Goal: Task Accomplishment & Management: Use online tool/utility

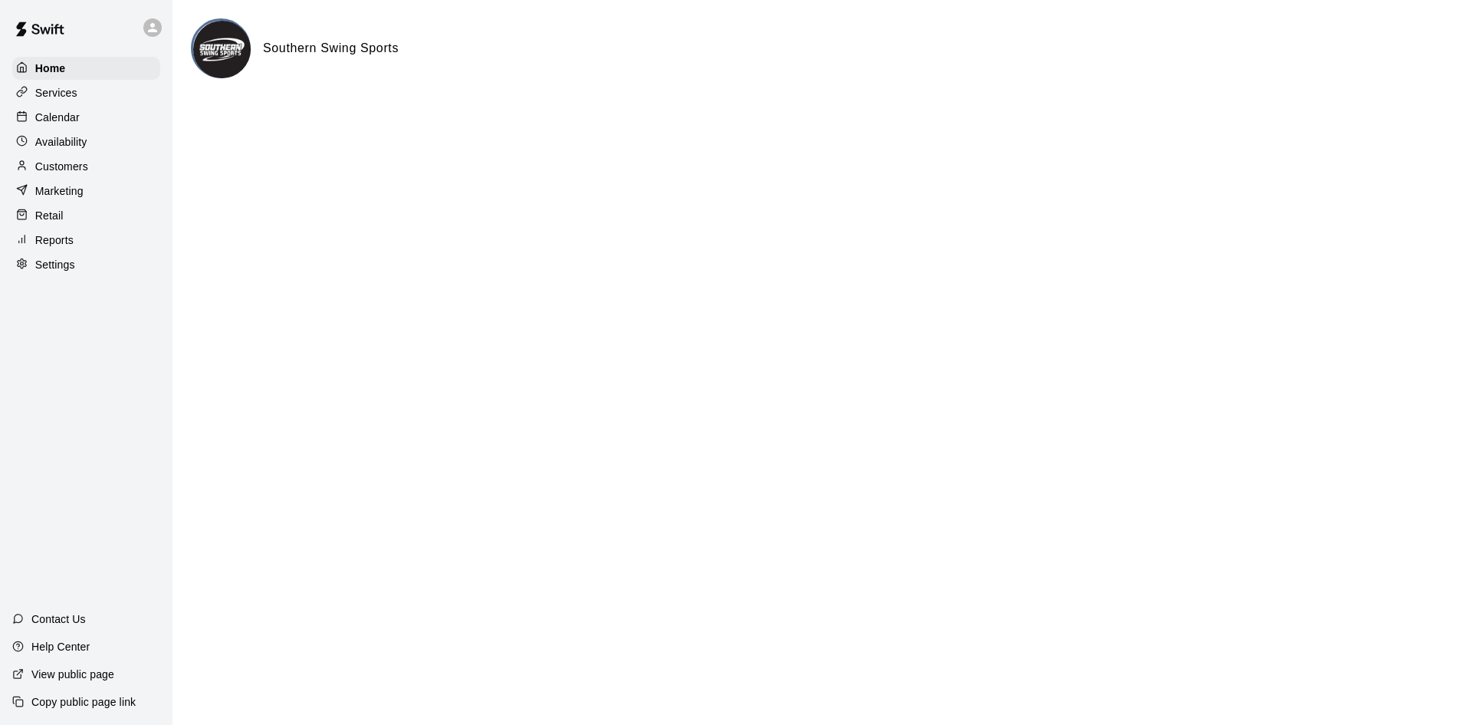
click at [73, 248] on p "Reports" at bounding box center [54, 239] width 38 height 15
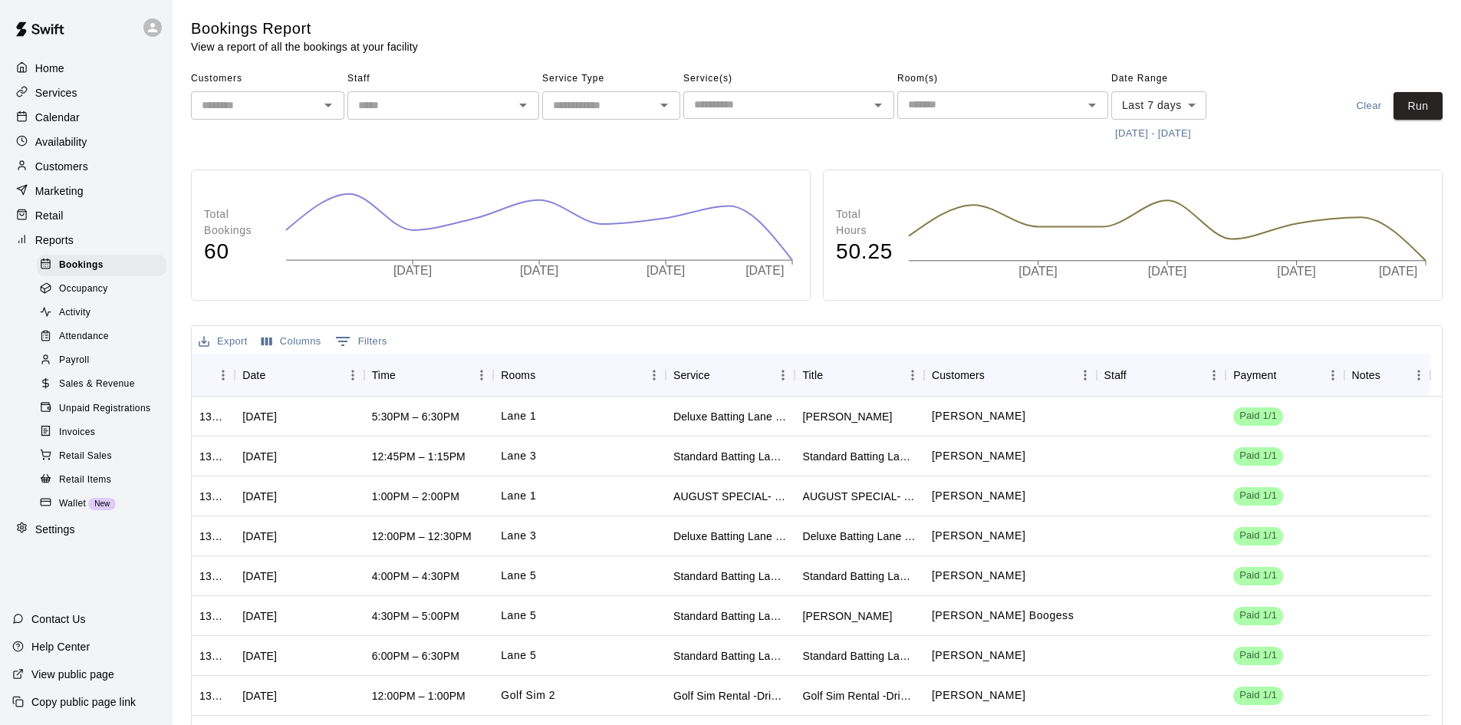
click at [84, 368] on span "Payroll" at bounding box center [74, 360] width 30 height 15
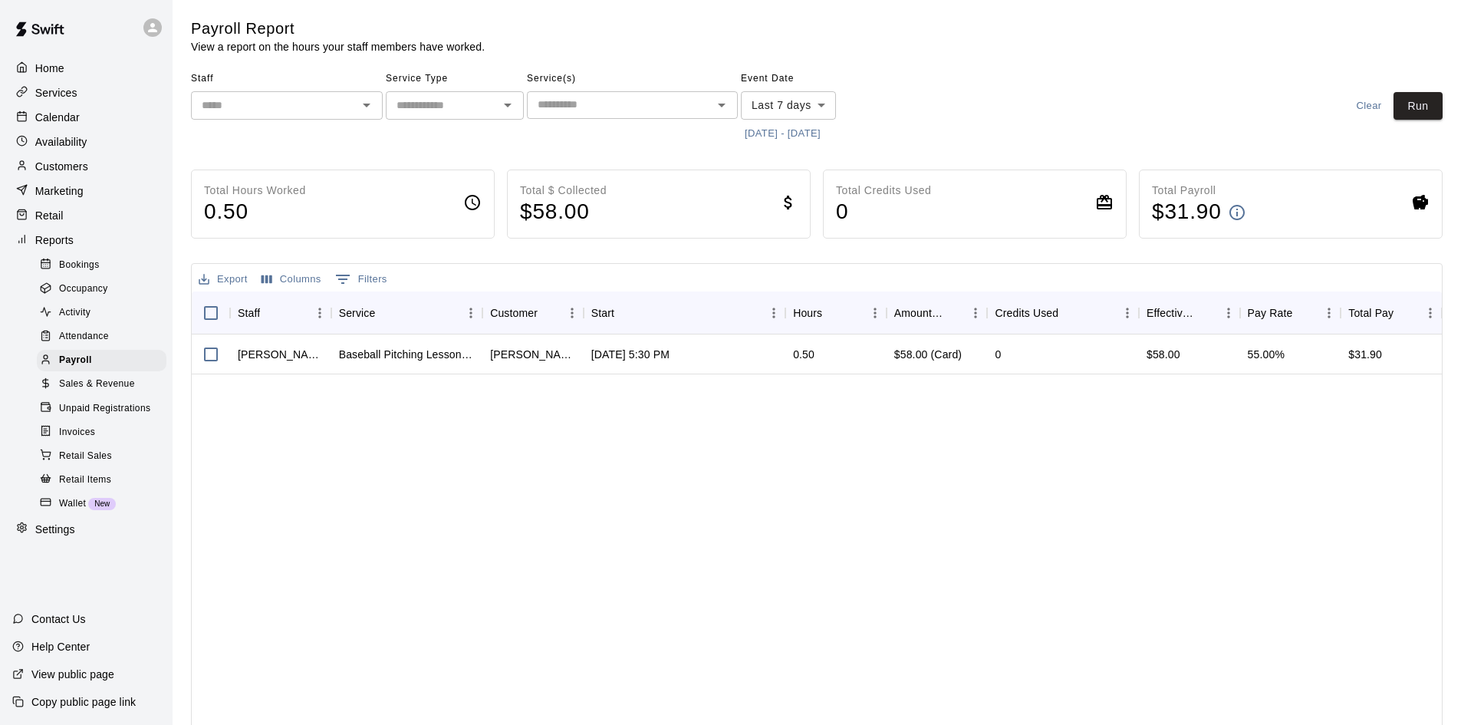
click at [374, 113] on icon "Open" at bounding box center [366, 105] width 18 height 18
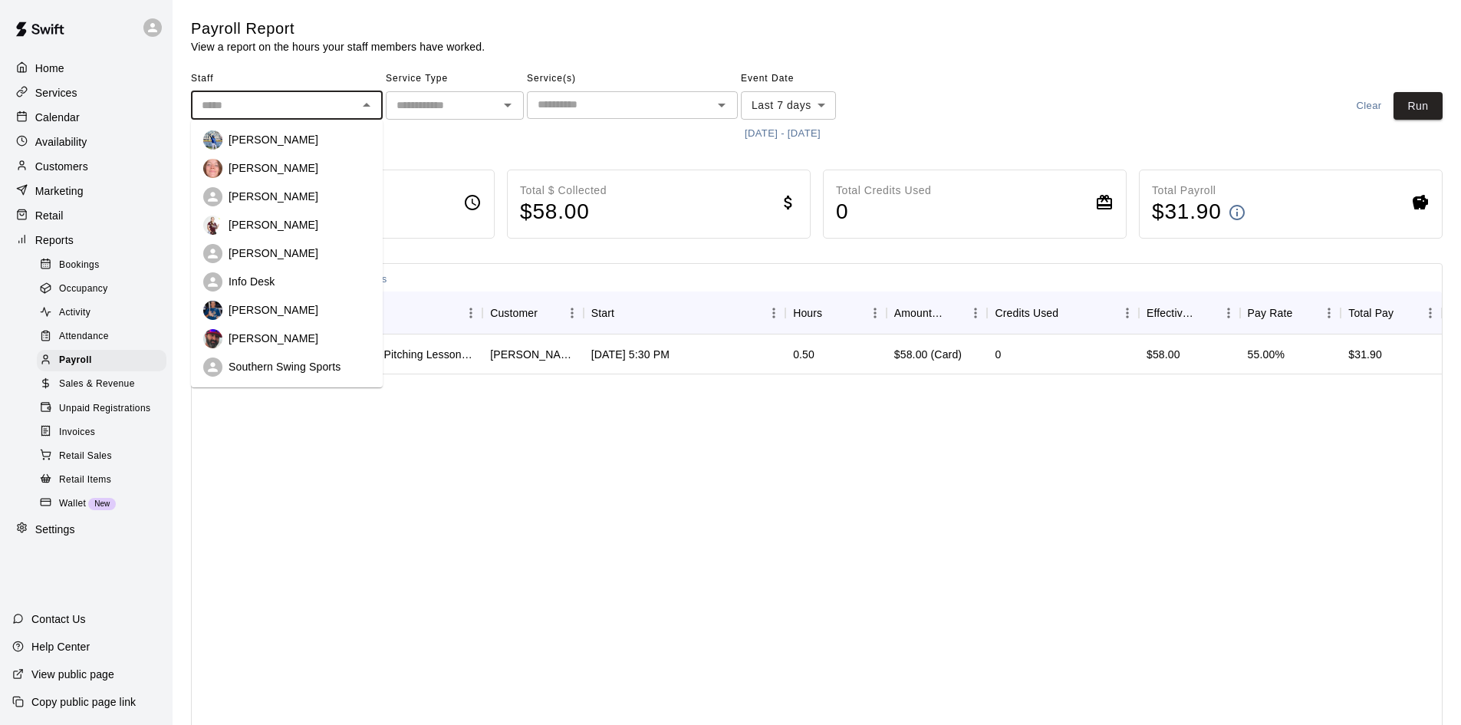
click at [327, 363] on p "Southern Swing Sports" at bounding box center [284, 366] width 112 height 15
type input "**********"
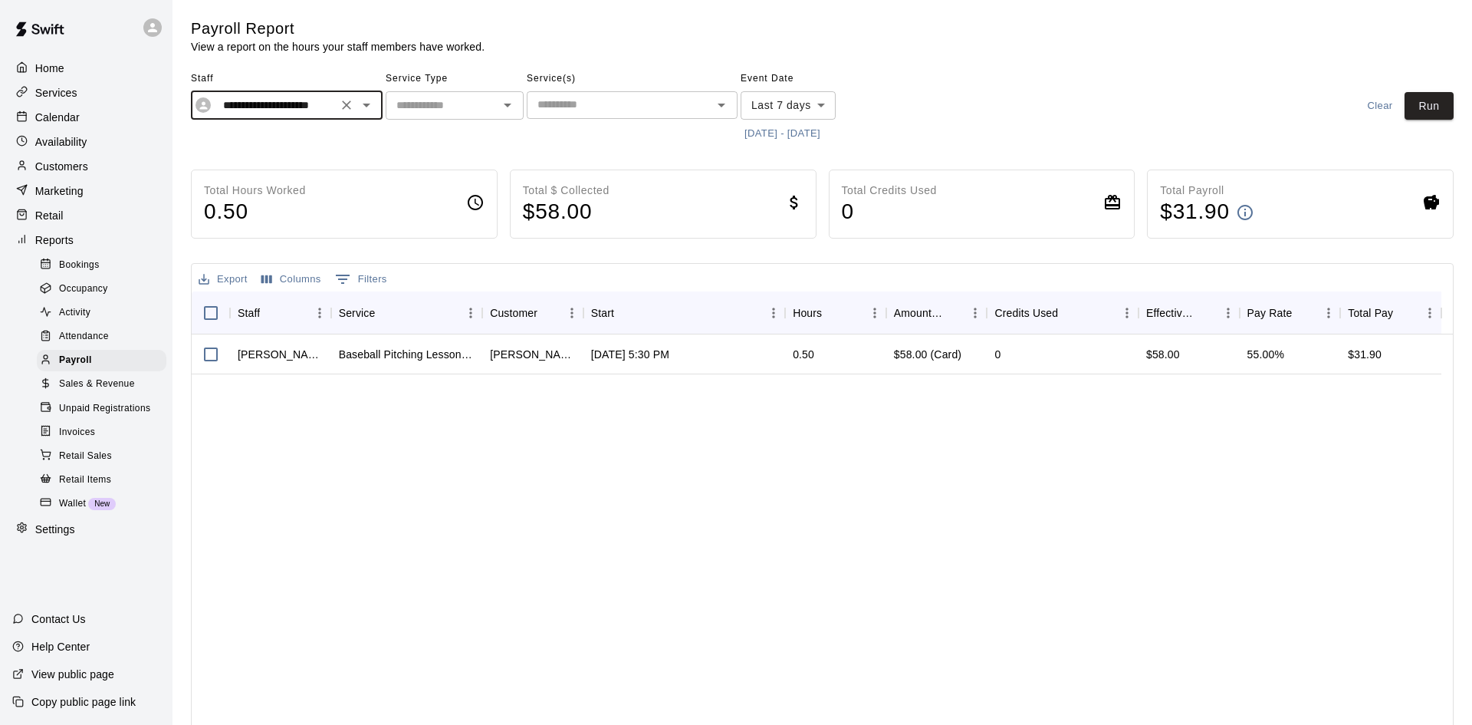
click at [794, 104] on body "**********" at bounding box center [736, 403] width 1472 height 806
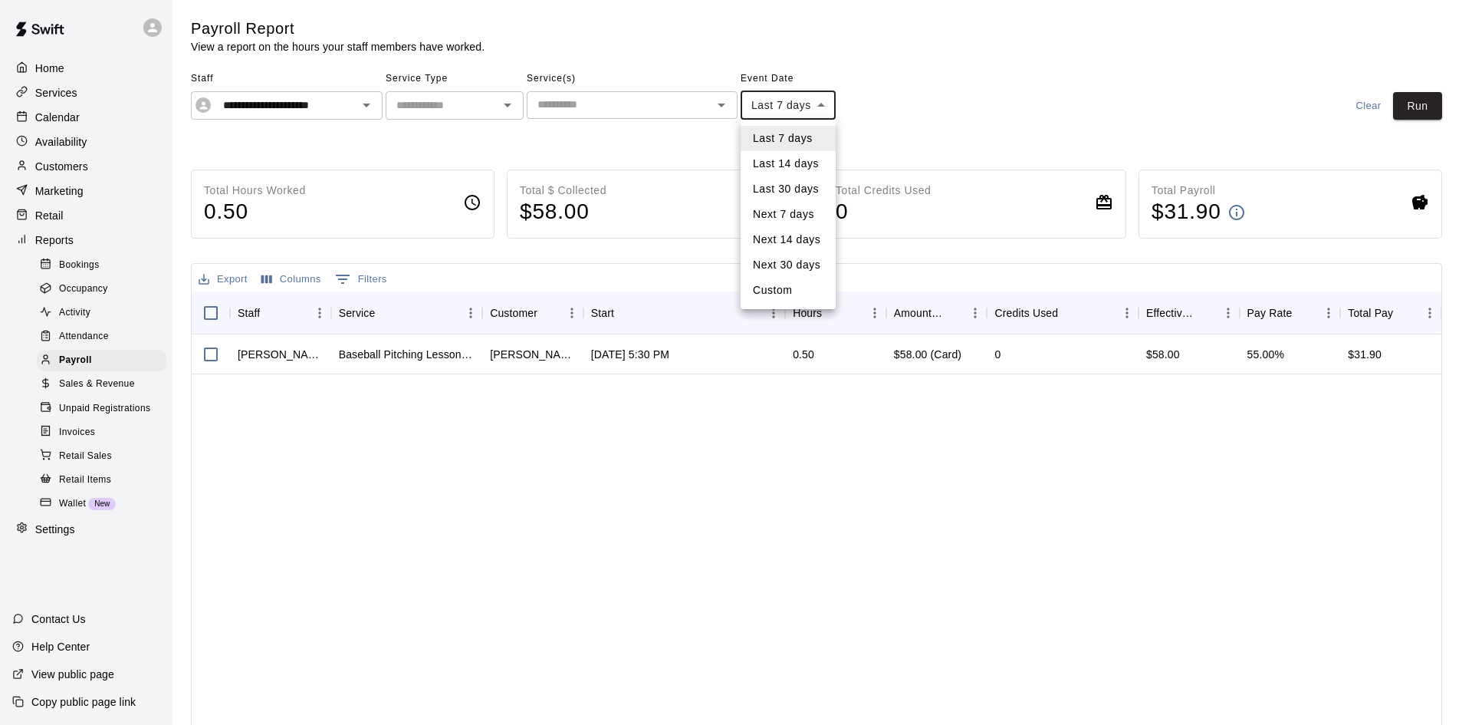
click at [780, 293] on li "Custom" at bounding box center [788, 290] width 95 height 25
type input "******"
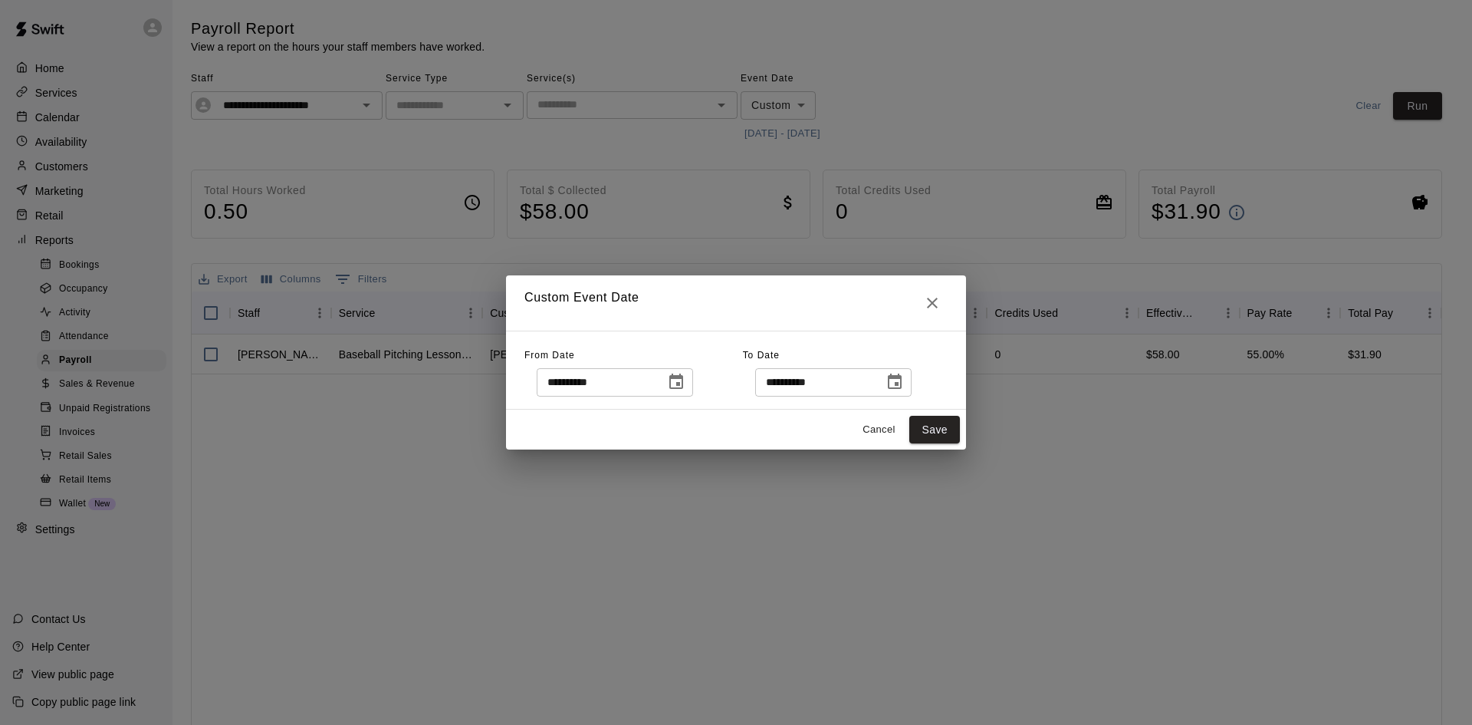
click at [683, 383] on icon "Choose date, selected date is Aug 8, 2025" at bounding box center [676, 380] width 14 height 15
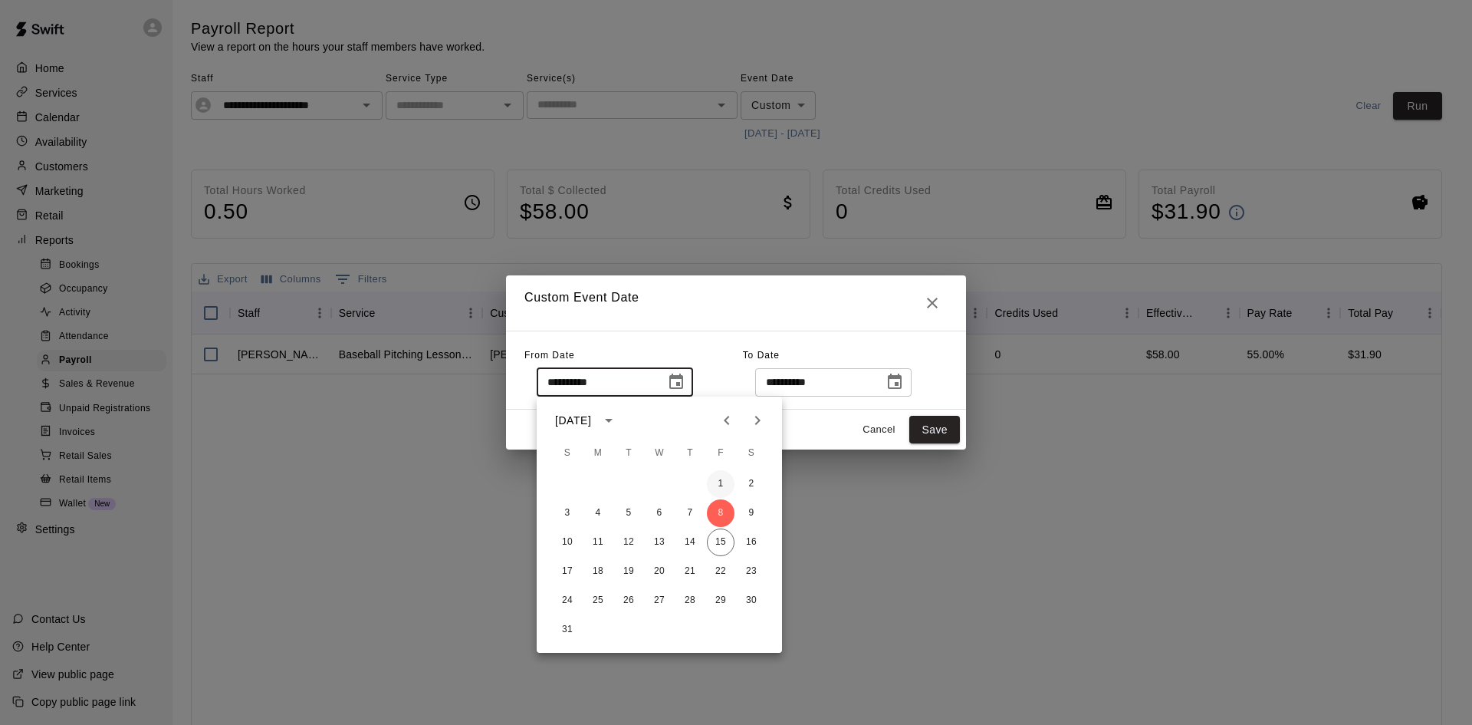
click at [721, 482] on button "1" at bounding box center [721, 484] width 28 height 28
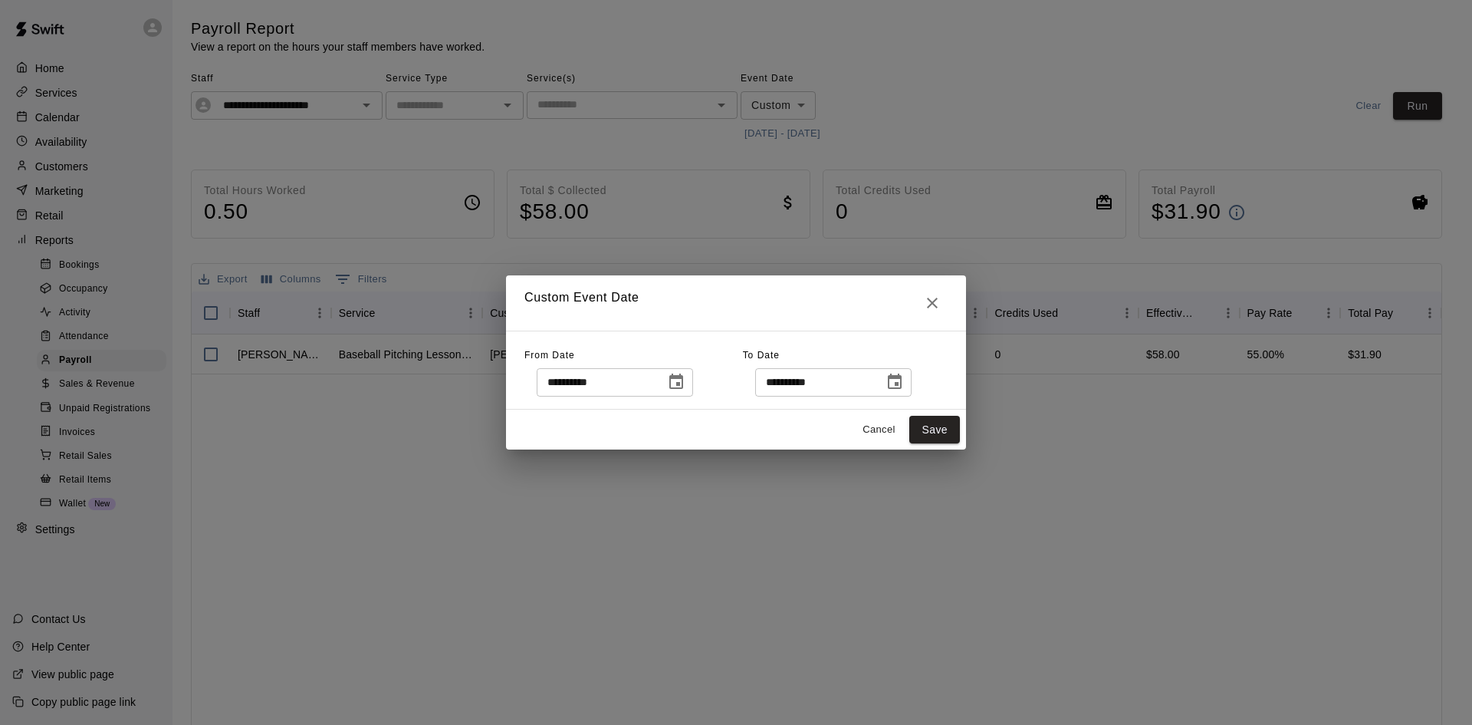
click at [685, 386] on icon "Choose date, selected date is Aug 1, 2025" at bounding box center [676, 382] width 18 height 18
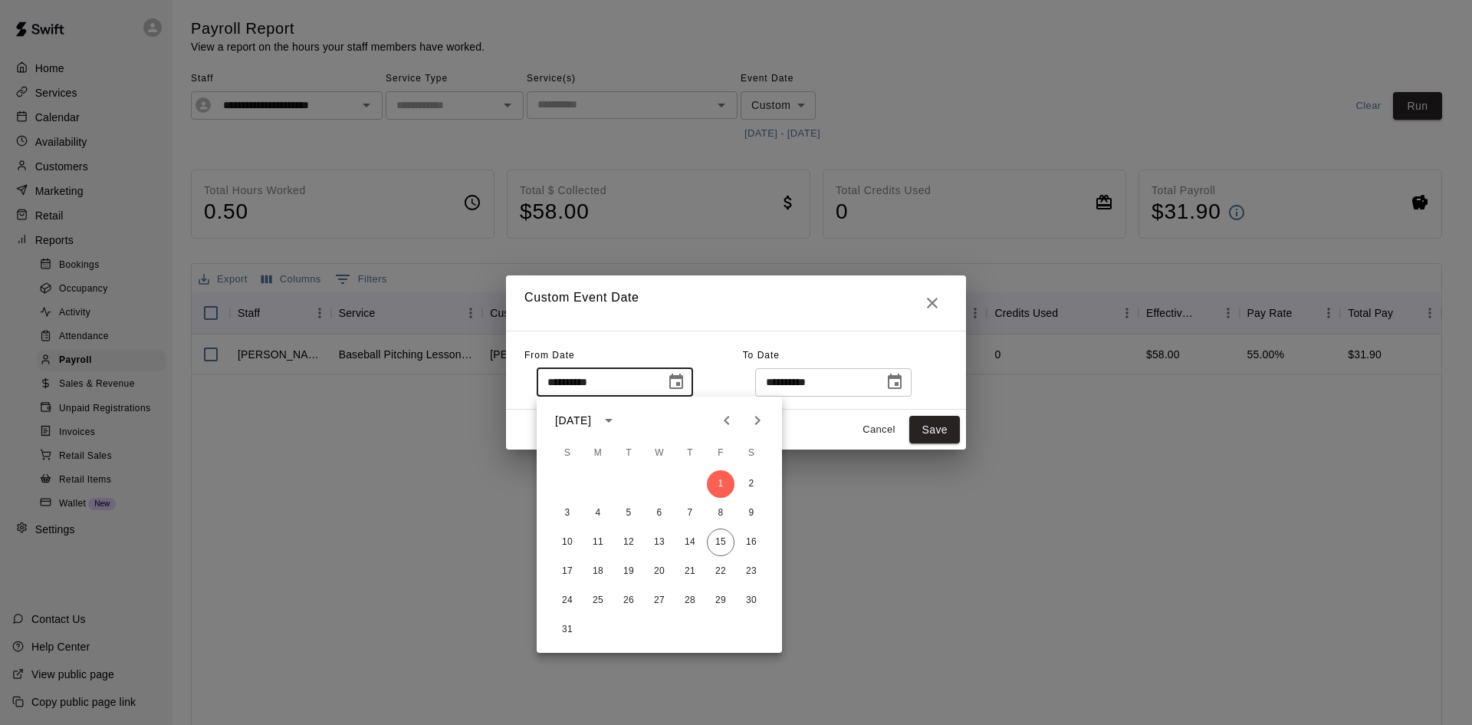
click at [722, 425] on icon "Previous month" at bounding box center [727, 420] width 18 height 18
click at [561, 600] on button "27" at bounding box center [568, 601] width 28 height 28
type input "**********"
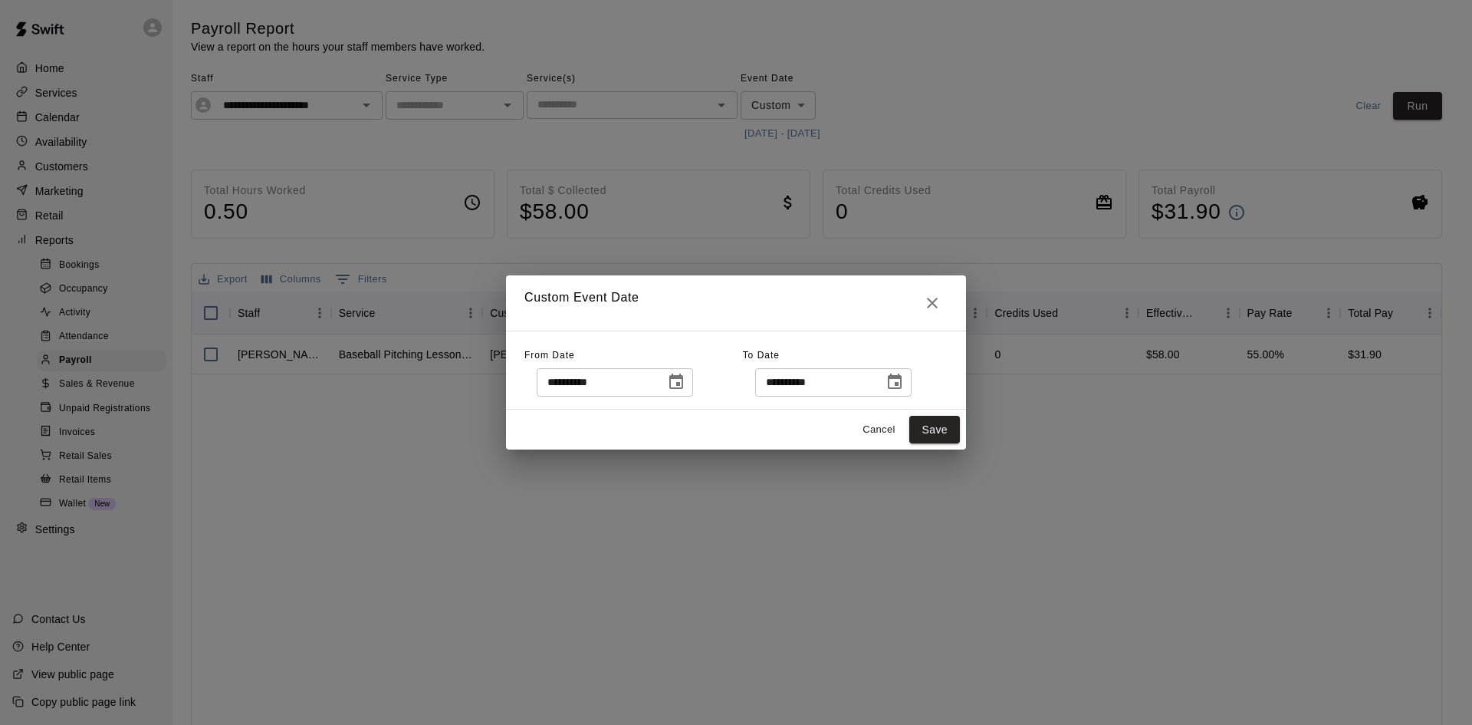
click at [902, 383] on icon "Choose date, selected date is Aug 15, 2025" at bounding box center [895, 380] width 14 height 15
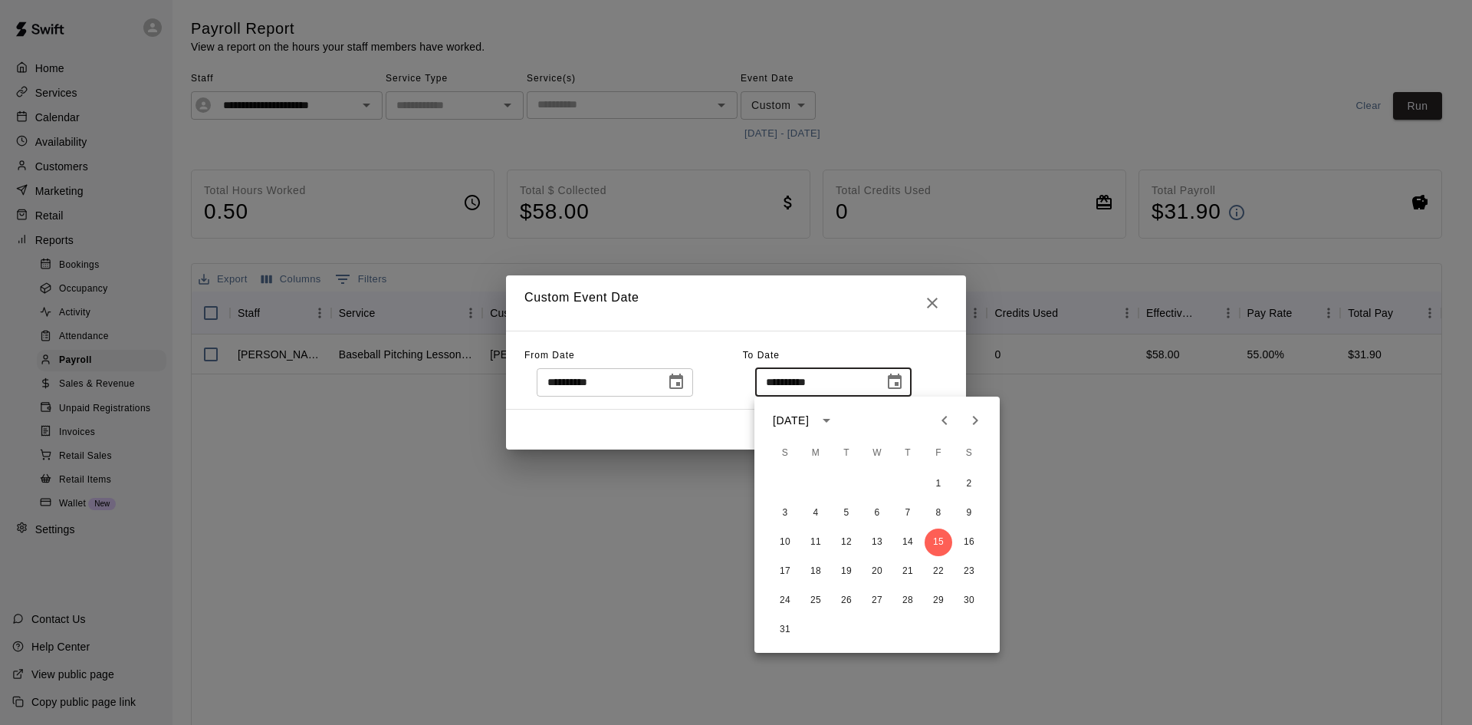
click at [902, 383] on icon "Choose date, selected date is Aug 15, 2025" at bounding box center [895, 380] width 14 height 15
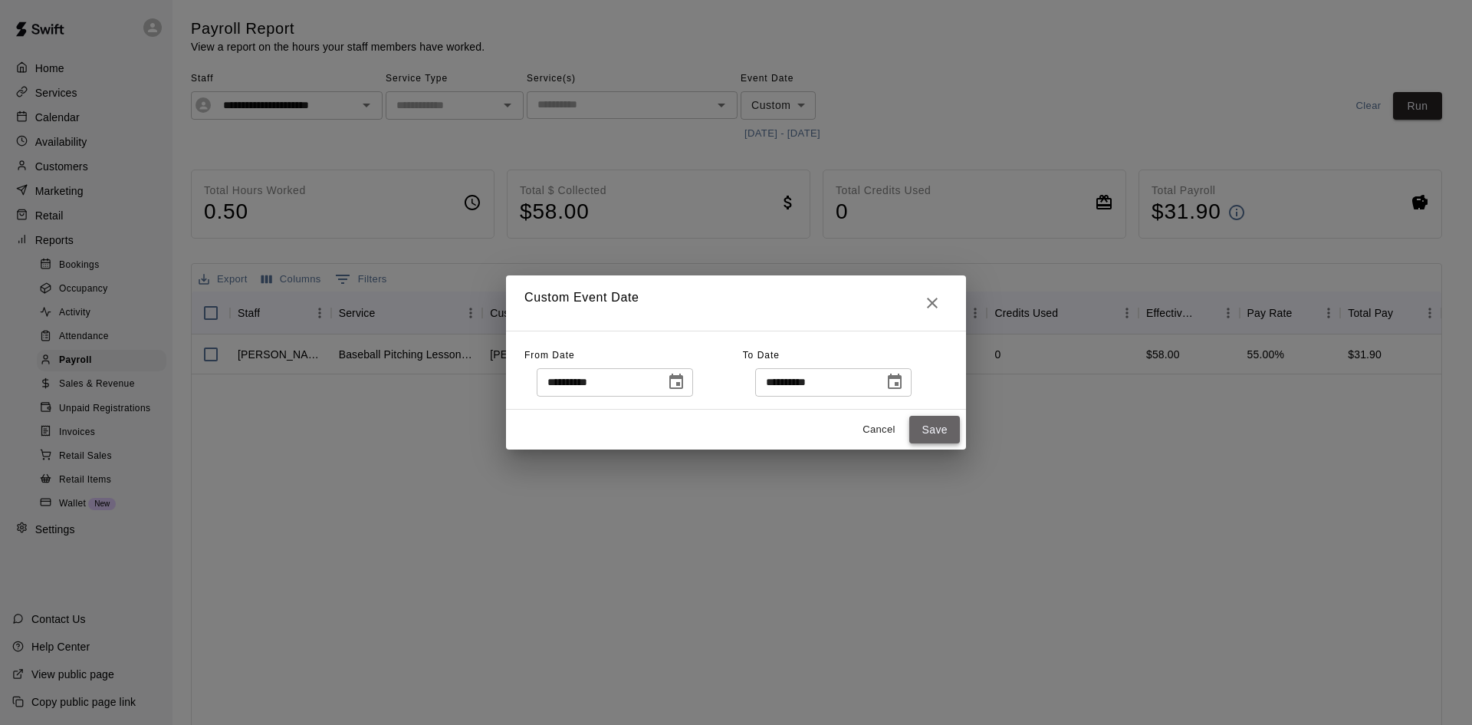
click at [922, 435] on button "Save" at bounding box center [934, 430] width 51 height 28
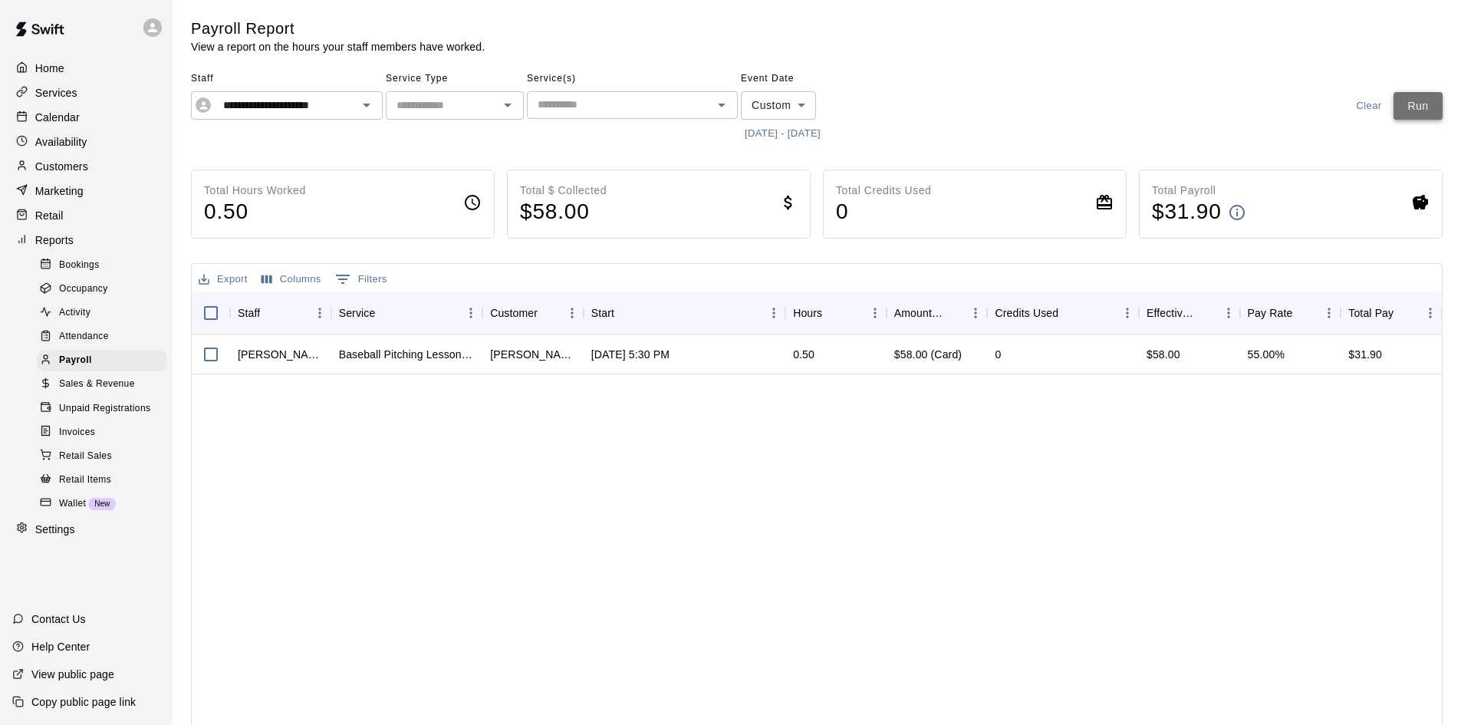
click at [1411, 102] on button "Run" at bounding box center [1417, 106] width 49 height 28
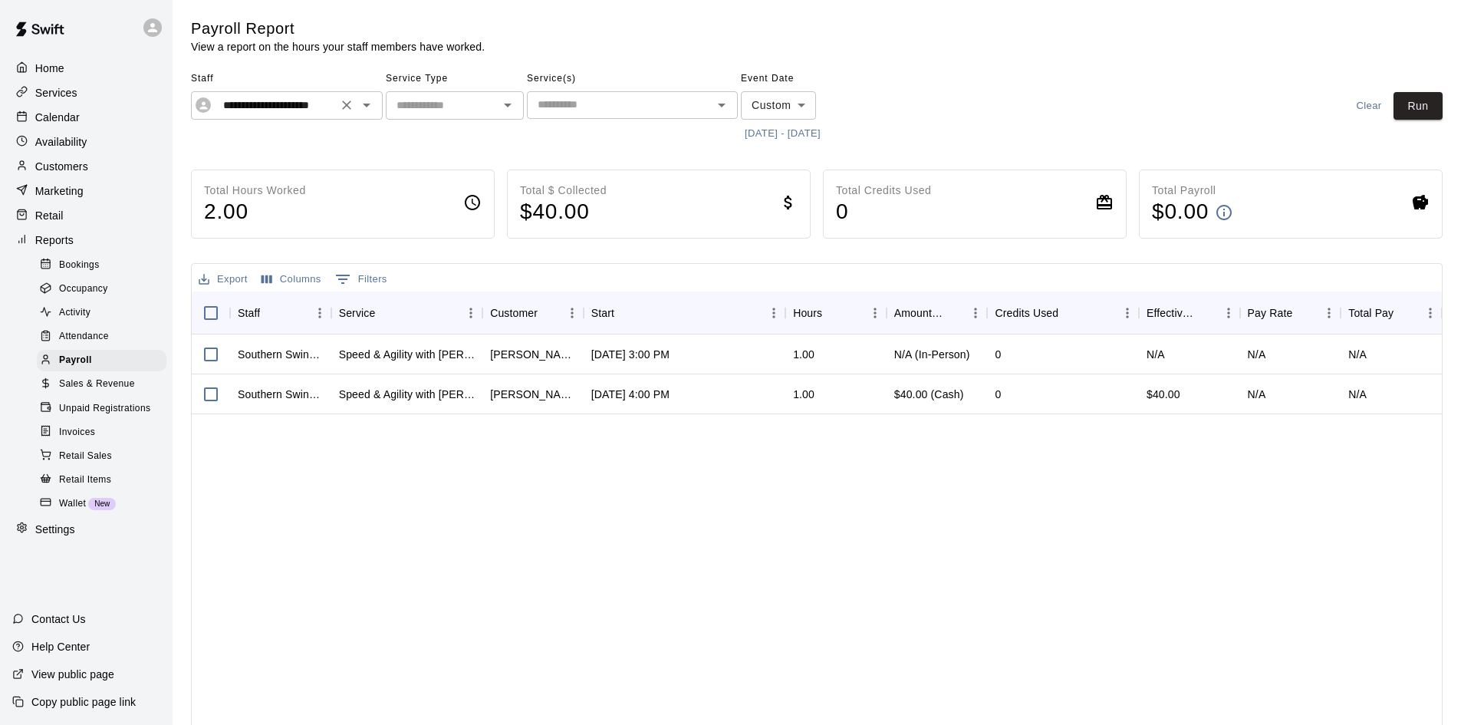
click at [358, 112] on div at bounding box center [356, 104] width 40 height 21
click at [363, 109] on icon "Open" at bounding box center [366, 105] width 18 height 18
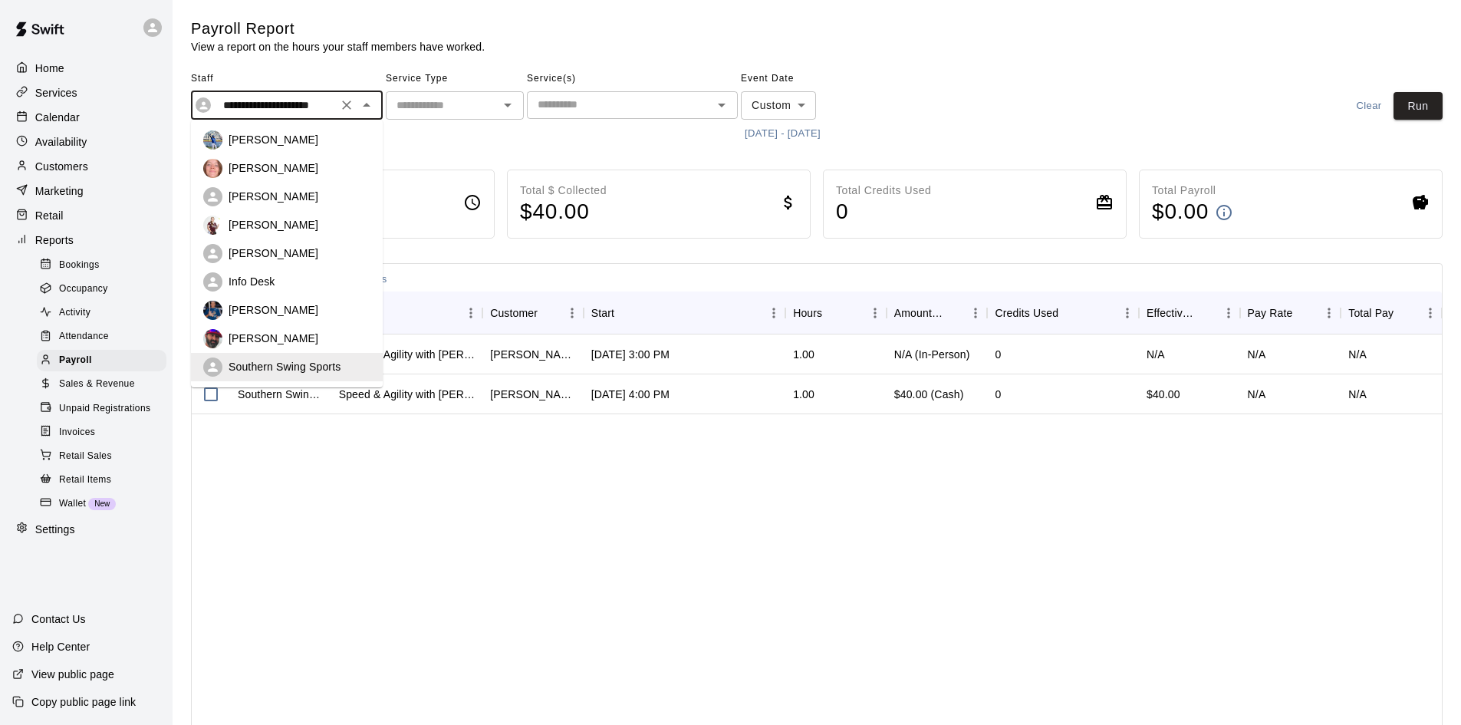
click at [308, 166] on div "[PERSON_NAME]" at bounding box center [299, 167] width 142 height 15
type input "**********"
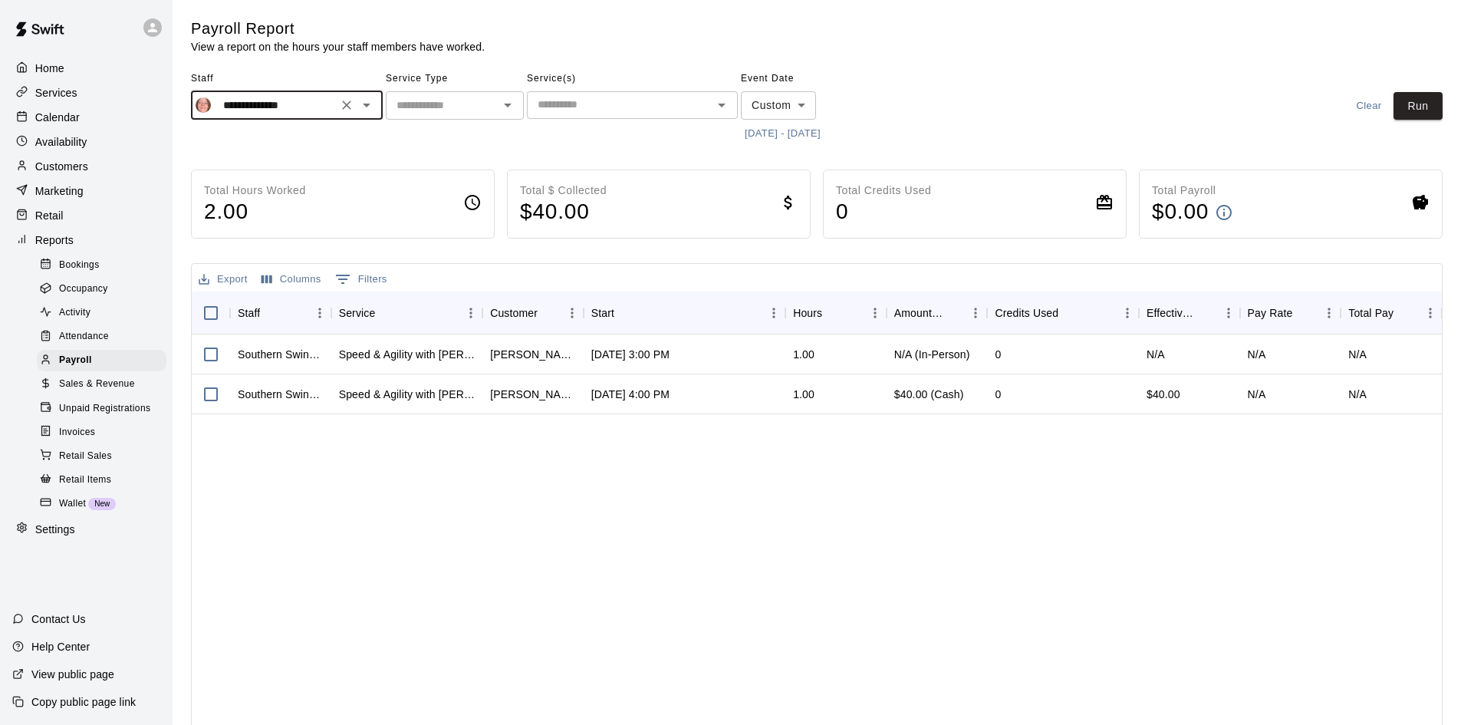
scroll to position [0, 0]
click at [824, 135] on button "[DATE] - [DATE]" at bounding box center [783, 134] width 84 height 24
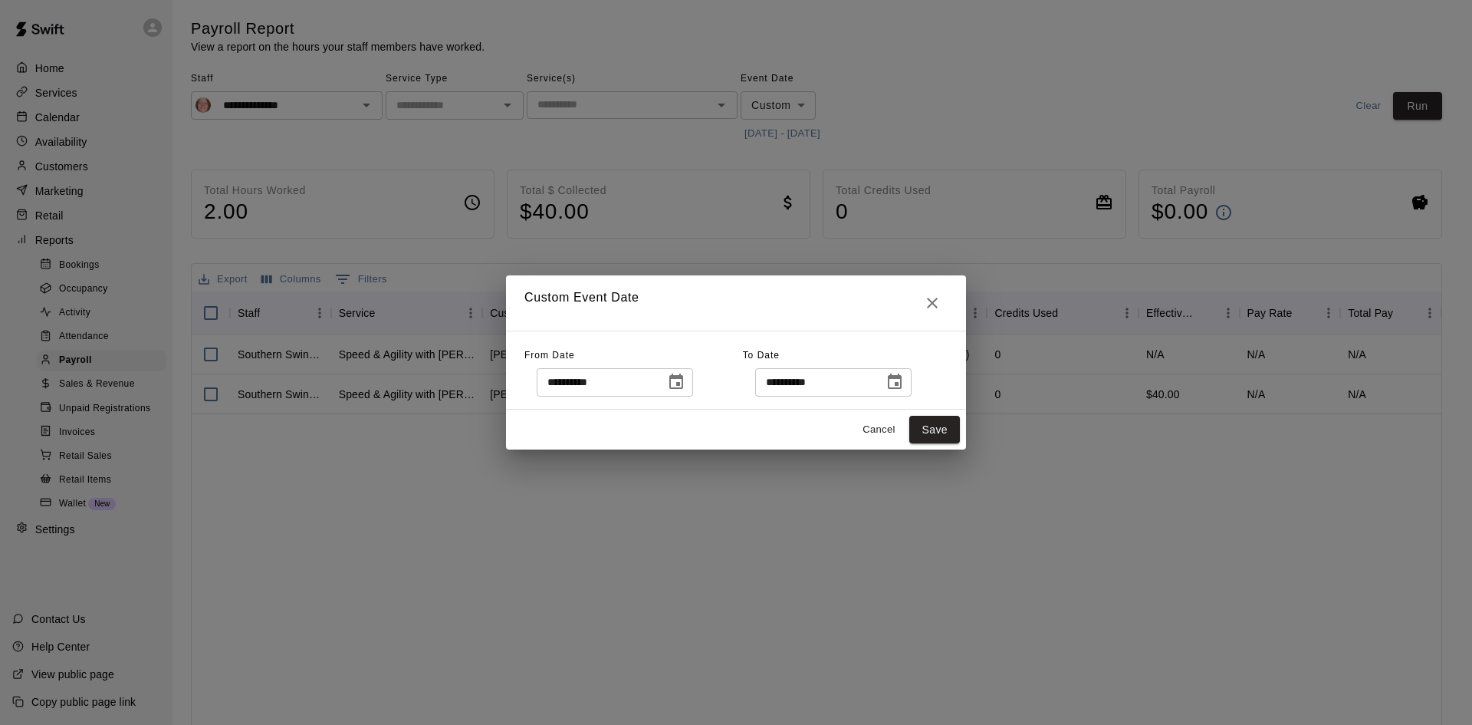
click at [685, 387] on icon "Choose date, selected date is Jul 27, 2025" at bounding box center [676, 382] width 18 height 18
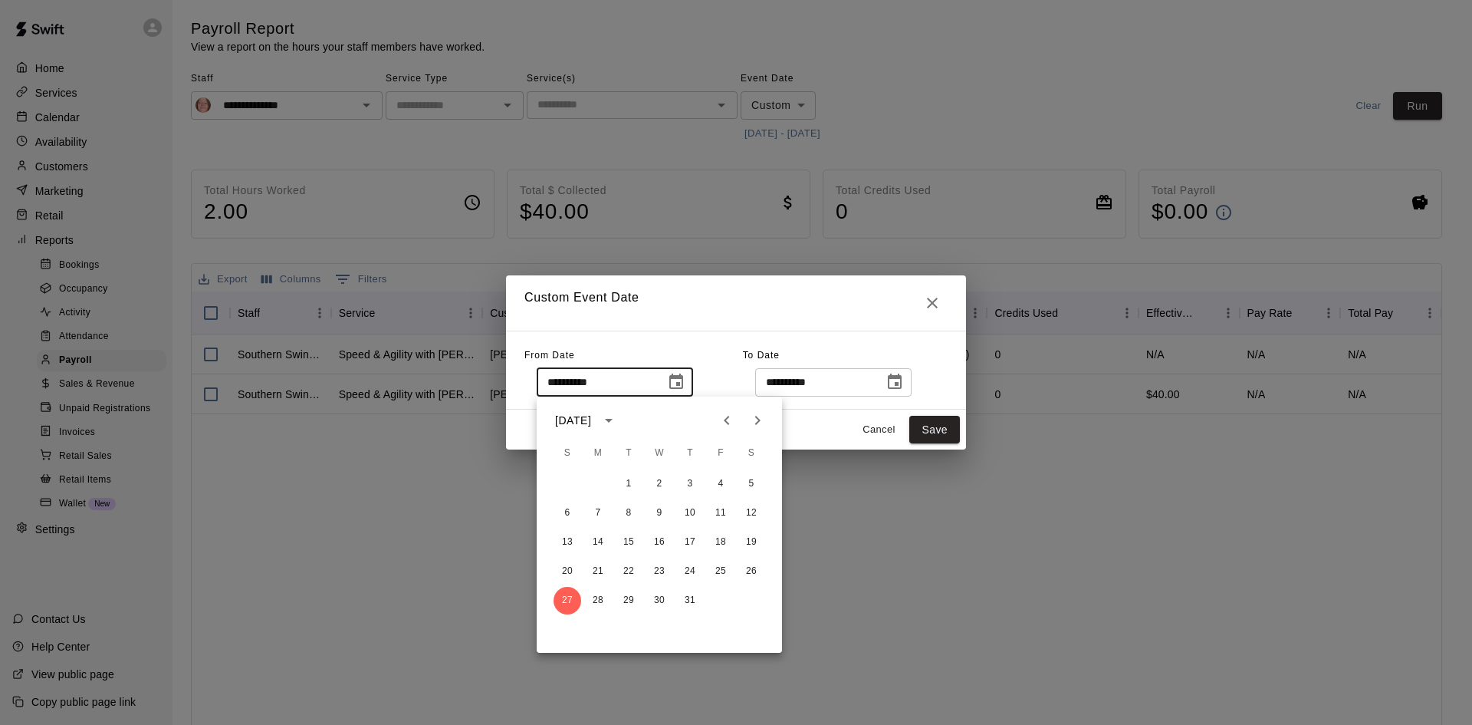
click at [761, 415] on icon "Next month" at bounding box center [757, 420] width 18 height 18
click at [718, 480] on button "1" at bounding box center [721, 484] width 28 height 28
type input "**********"
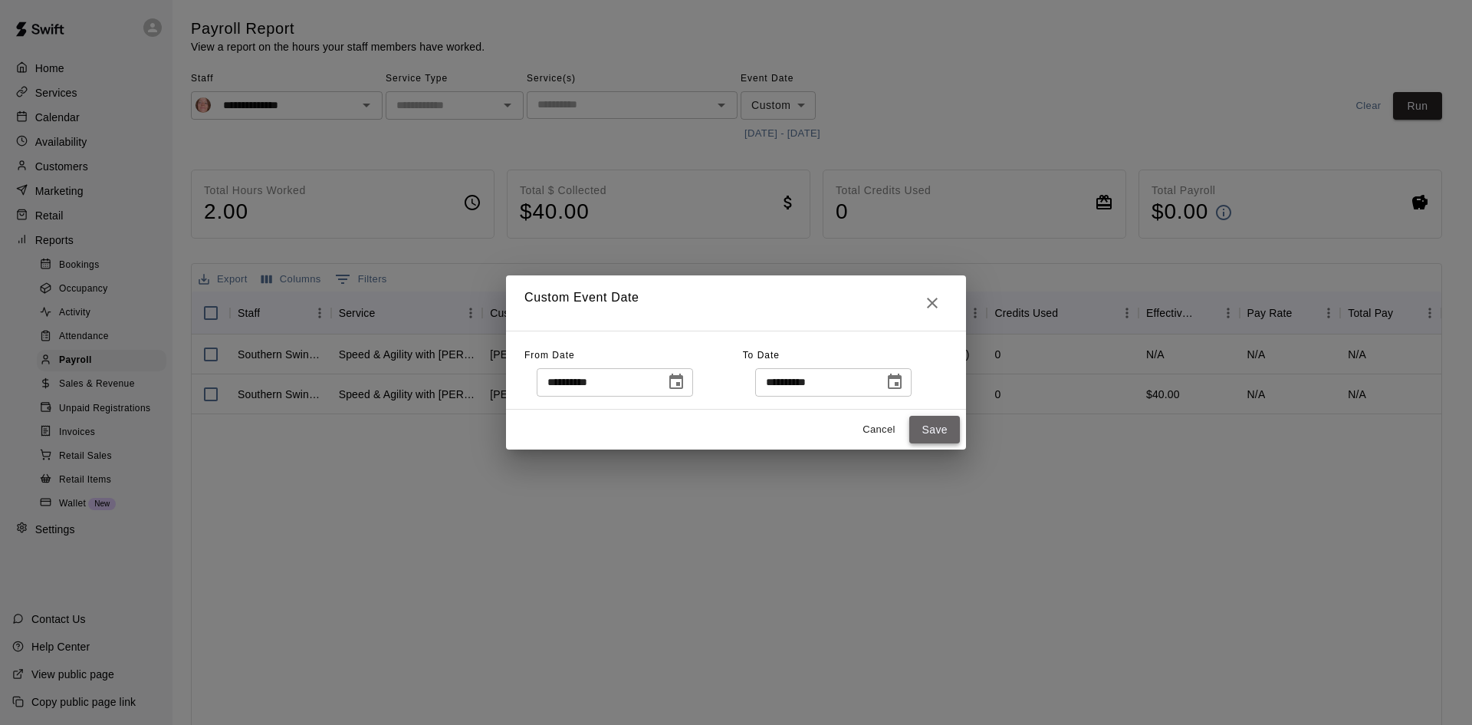
click at [938, 430] on button "Save" at bounding box center [934, 430] width 51 height 28
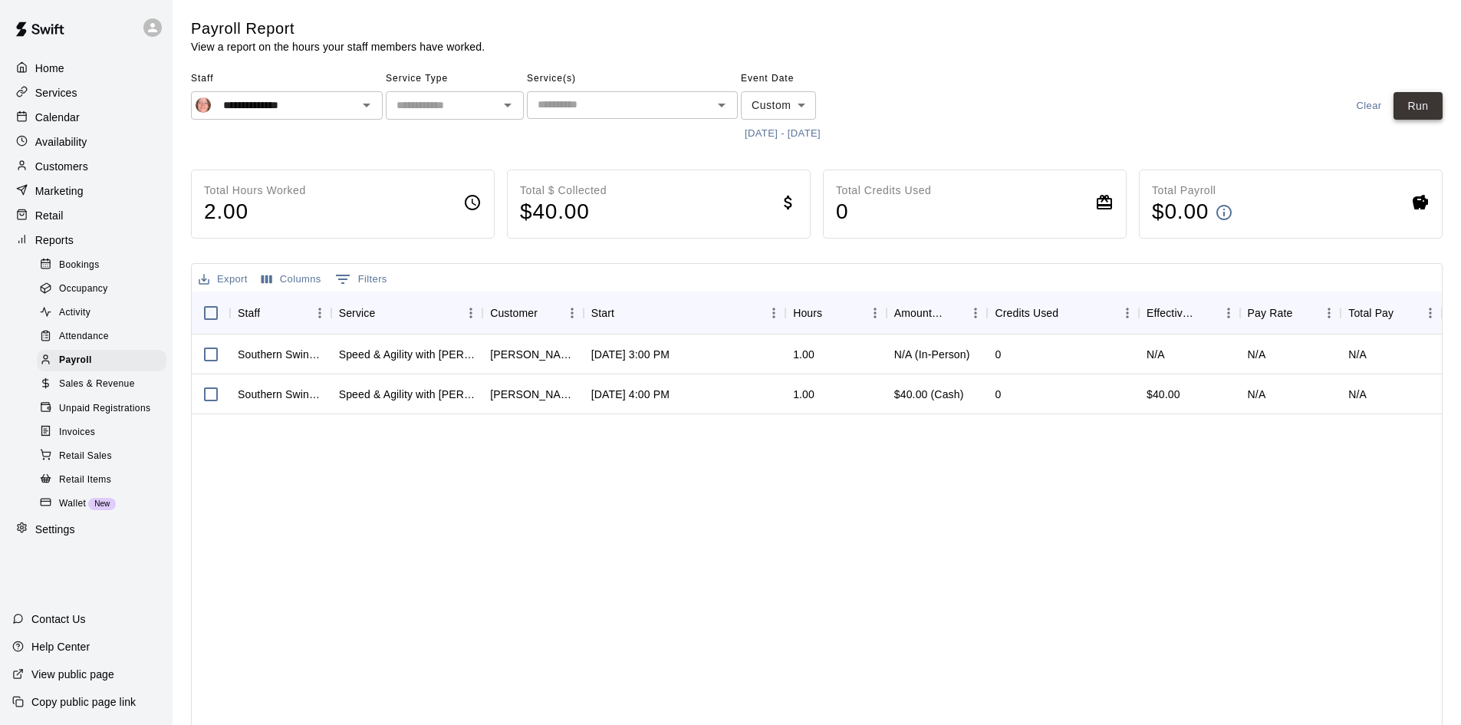
click at [1425, 106] on button "Run" at bounding box center [1417, 106] width 49 height 28
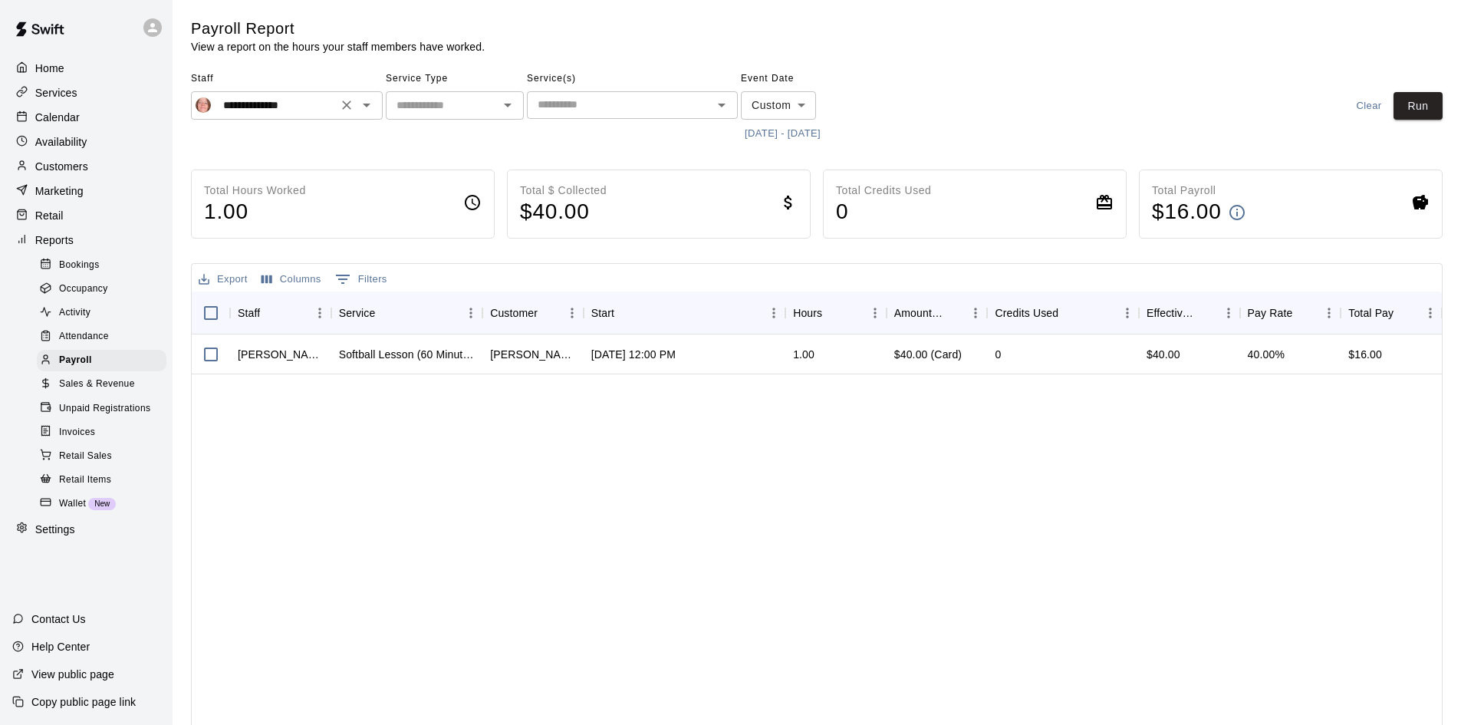
click at [369, 118] on div "**********" at bounding box center [287, 105] width 192 height 28
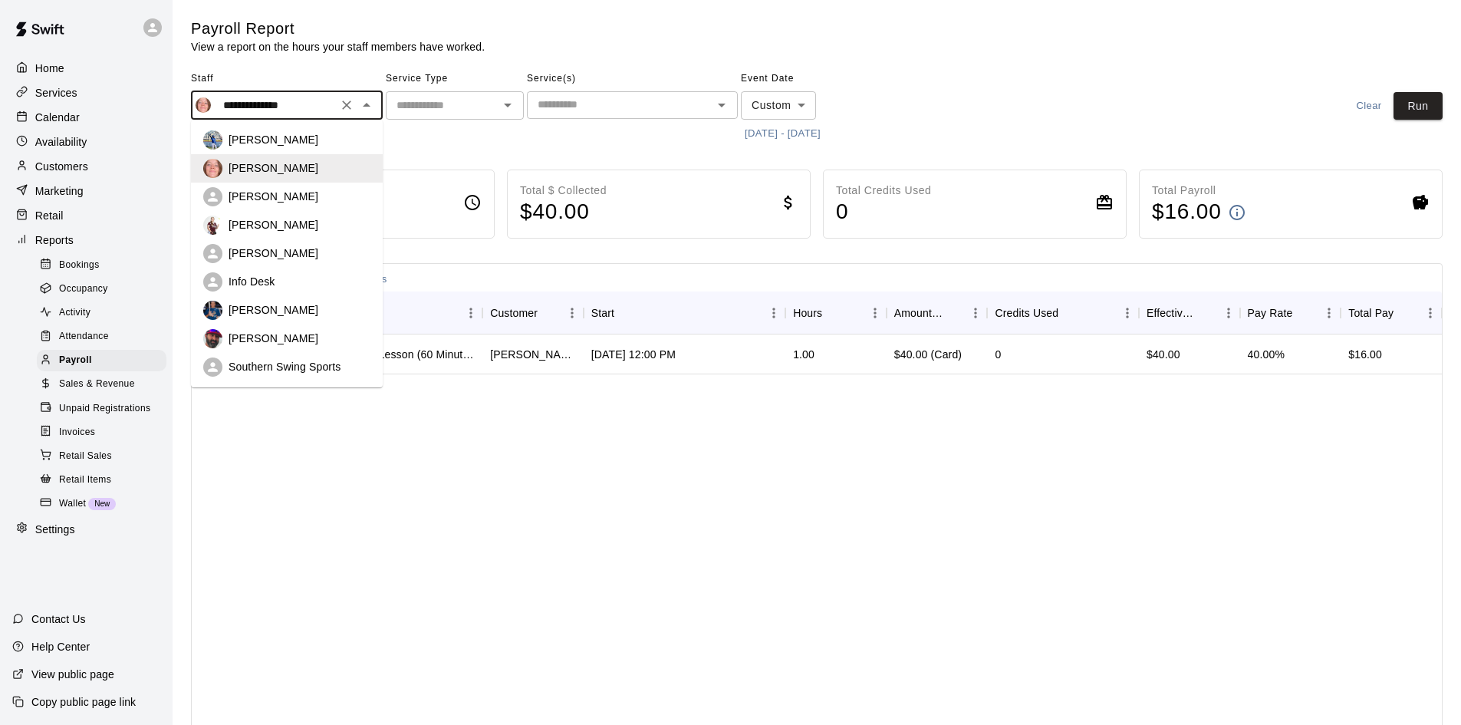
click at [307, 200] on div "[PERSON_NAME]" at bounding box center [299, 196] width 142 height 15
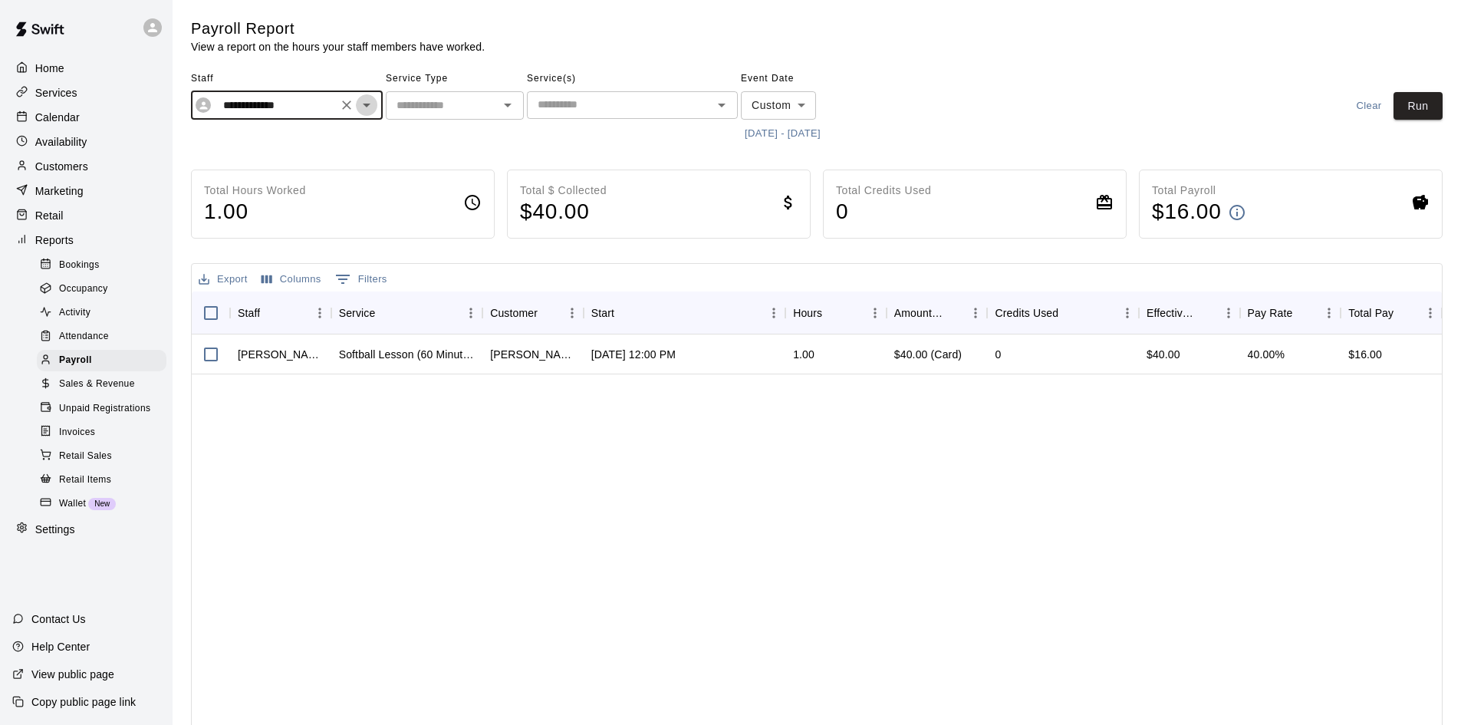
click at [371, 104] on icon "Open" at bounding box center [366, 105] width 18 height 18
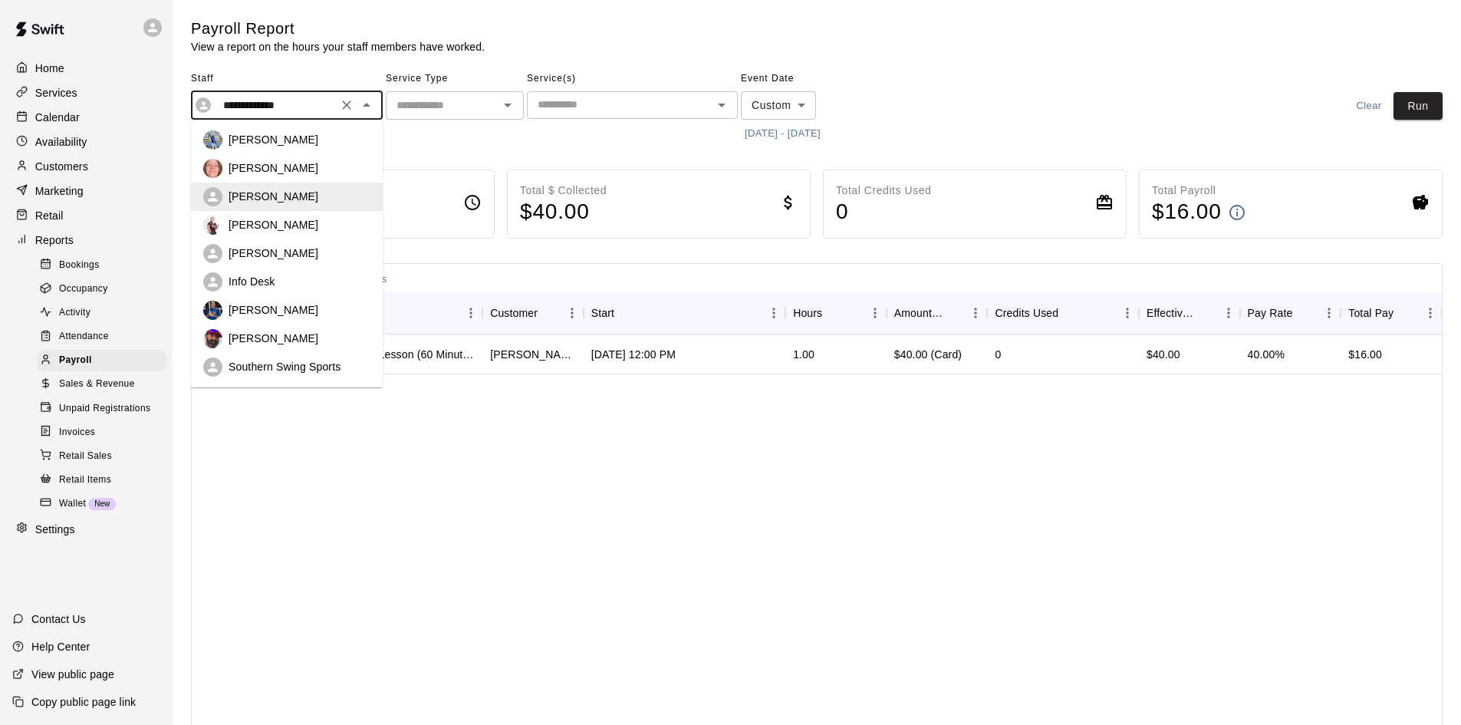
click at [312, 220] on div "[PERSON_NAME]" at bounding box center [299, 224] width 142 height 15
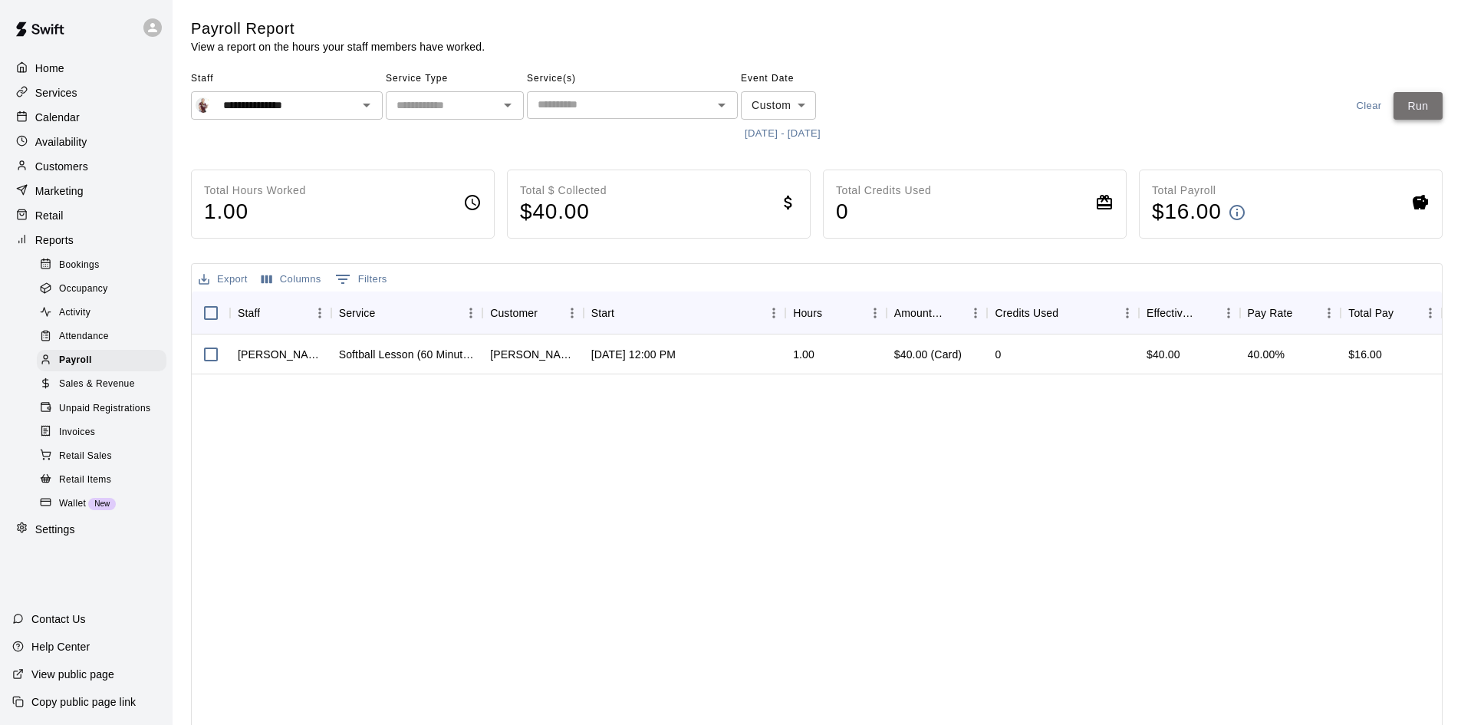
click at [1425, 100] on button "Run" at bounding box center [1417, 106] width 49 height 28
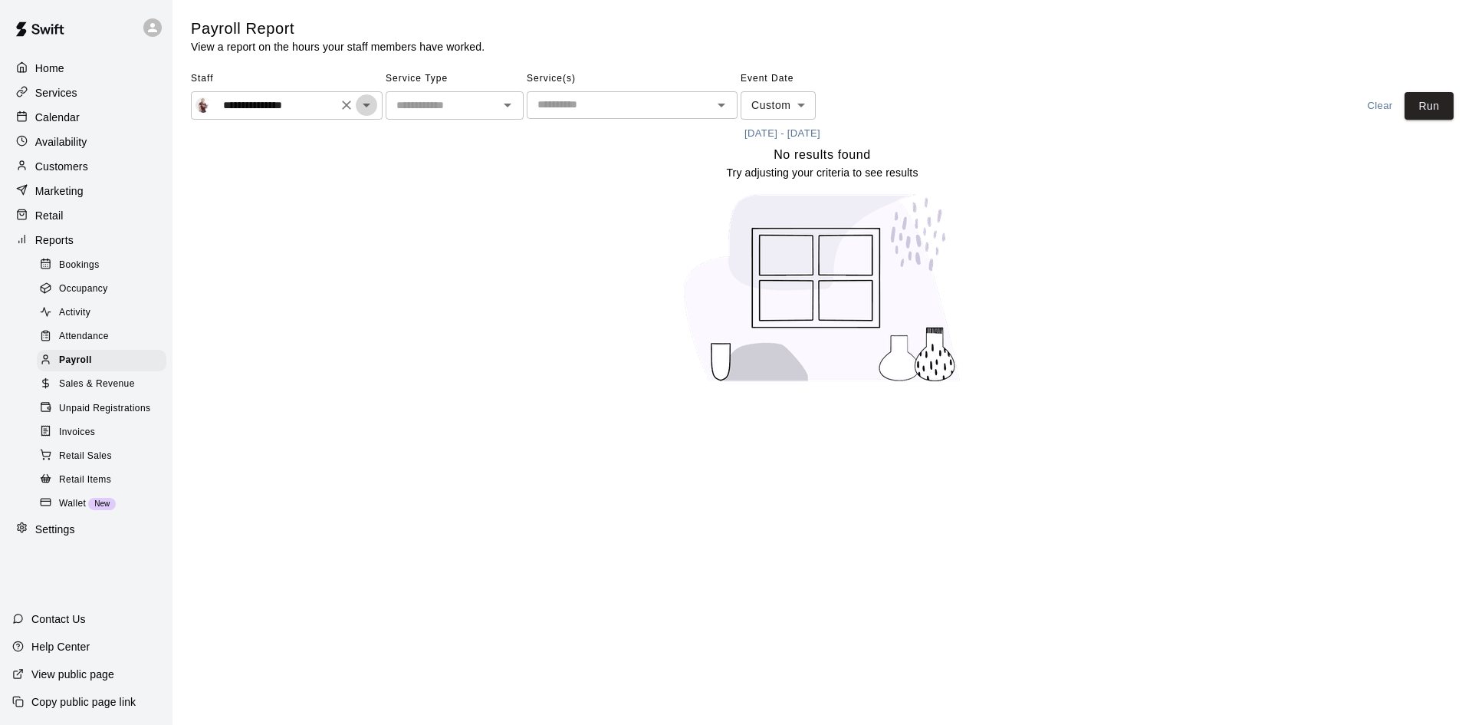
click at [370, 103] on icon "Open" at bounding box center [366, 105] width 18 height 18
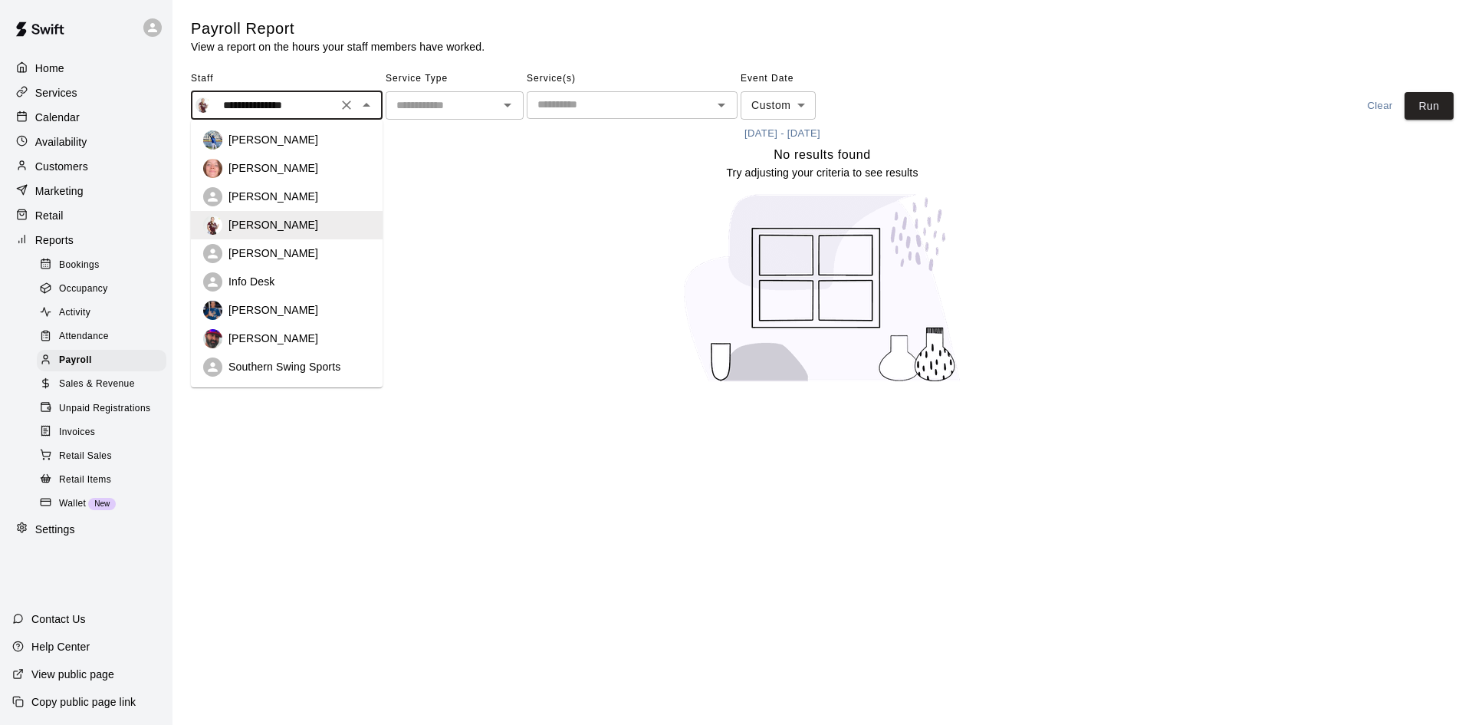
click at [290, 307] on div "[PERSON_NAME]" at bounding box center [299, 309] width 142 height 15
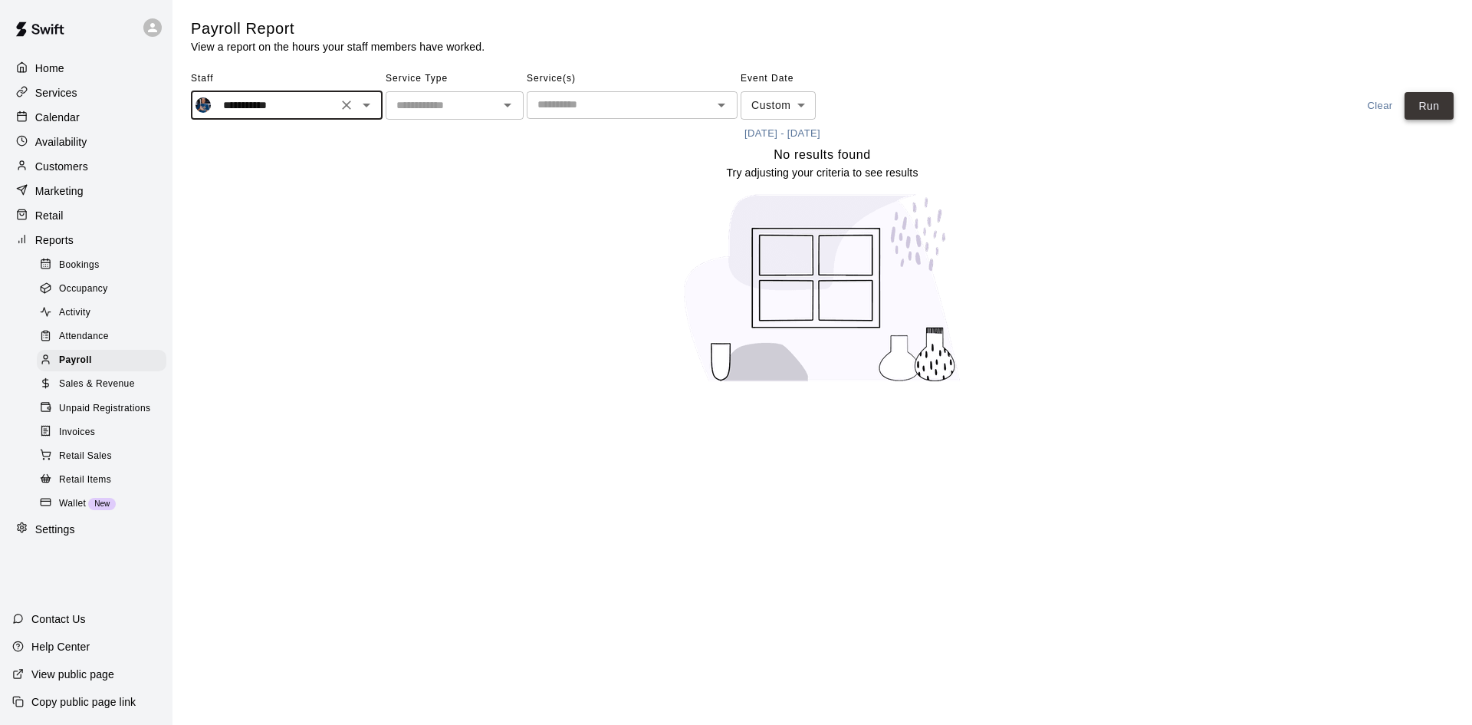
click at [1442, 102] on button "Run" at bounding box center [1429, 106] width 49 height 28
click at [374, 108] on icon "Open" at bounding box center [366, 105] width 18 height 18
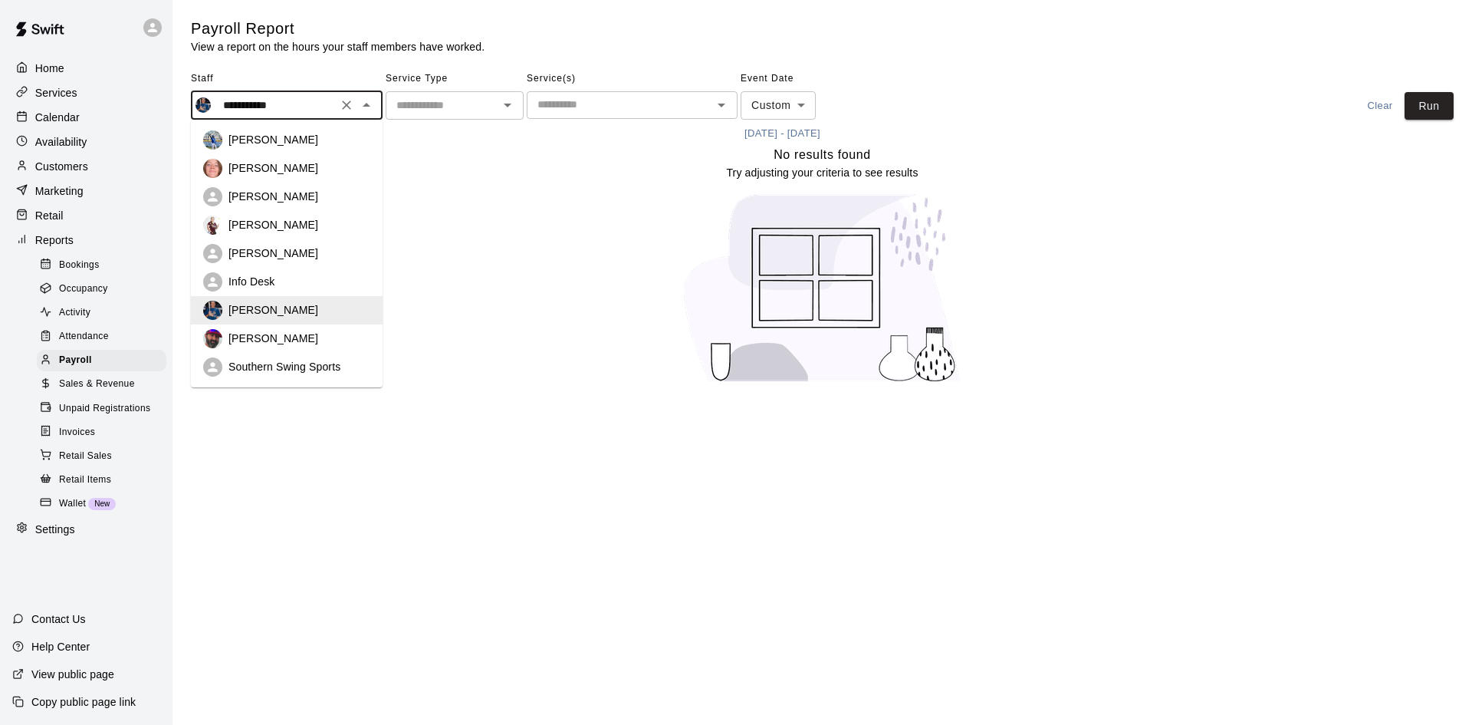
click at [284, 343] on div "[PERSON_NAME]" at bounding box center [299, 337] width 142 height 15
type input "**********"
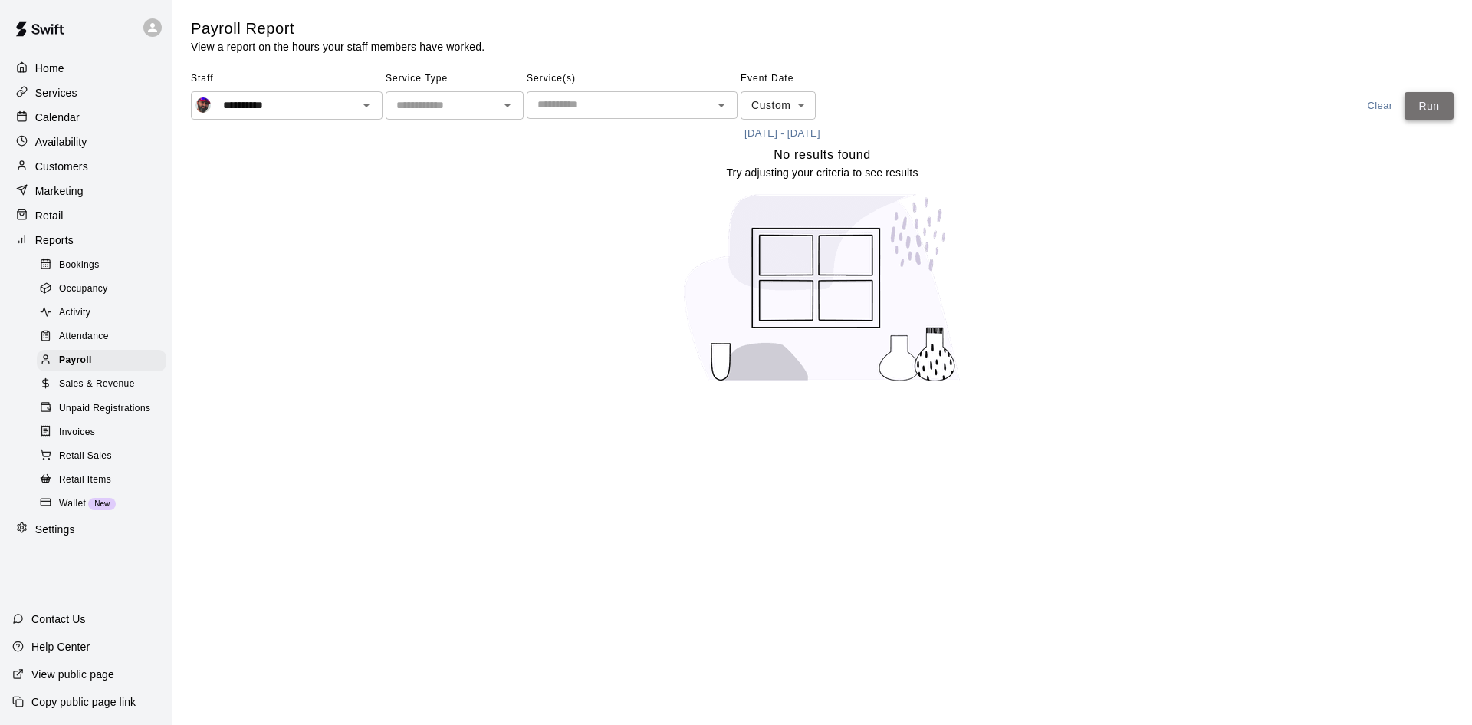
click at [1435, 101] on button "Run" at bounding box center [1429, 106] width 49 height 28
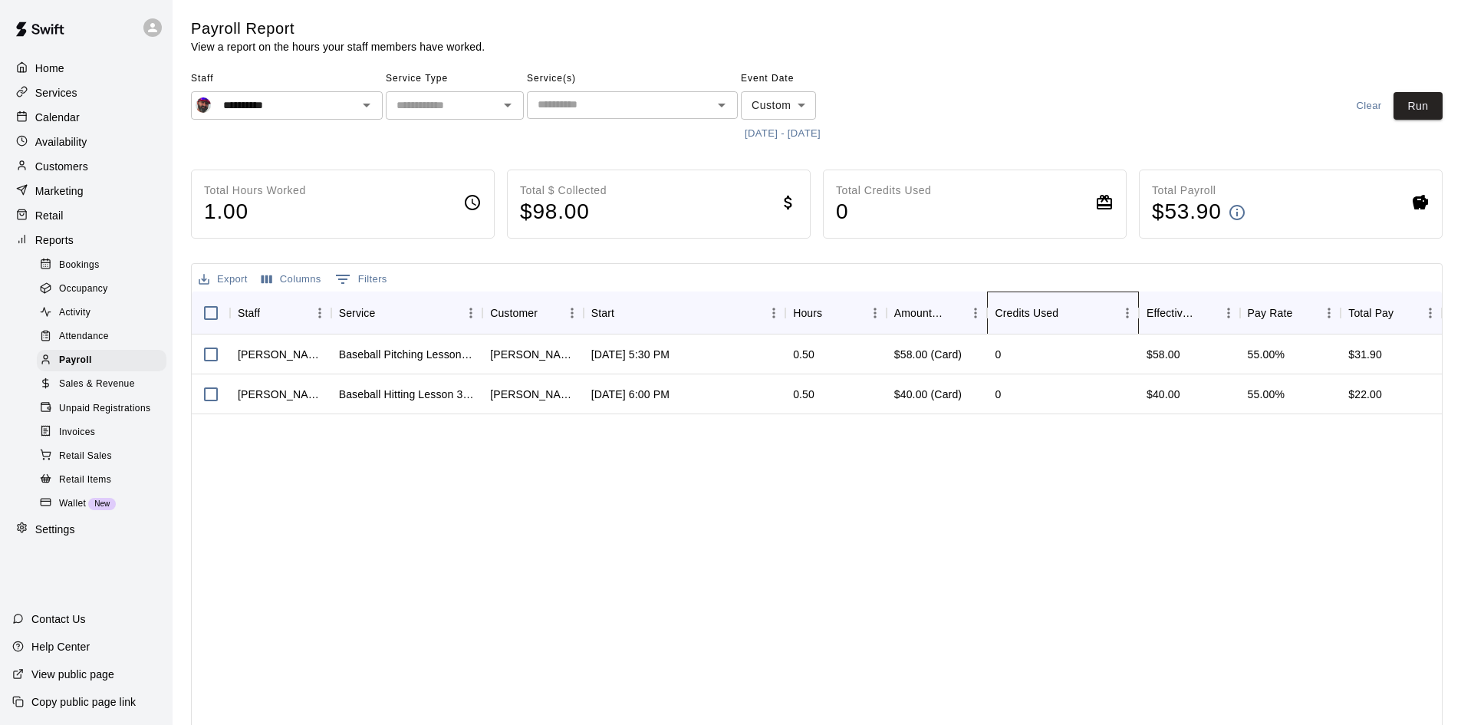
click at [1113, 293] on div "Credits Used" at bounding box center [1054, 312] width 121 height 43
